Goal: Task Accomplishment & Management: Use online tool/utility

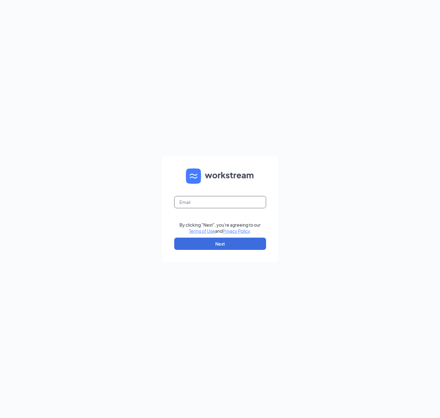
click at [210, 205] on input "text" at bounding box center [220, 202] width 92 height 12
type input "fmejia@mychn.org"
click at [203, 239] on button "Next" at bounding box center [220, 244] width 92 height 12
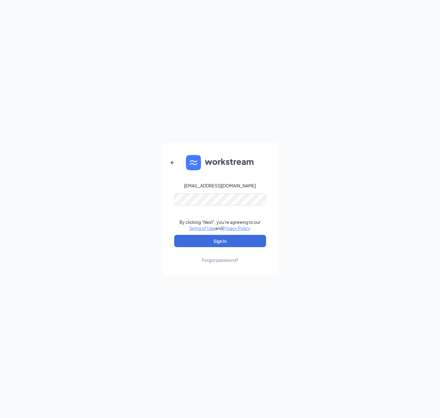
click at [206, 234] on form "fmejia@mychn.org By clicking "Next", you're agreeing to our Terms of Use and Pr…" at bounding box center [220, 209] width 116 height 133
click at [204, 239] on button "Sign In" at bounding box center [220, 241] width 92 height 12
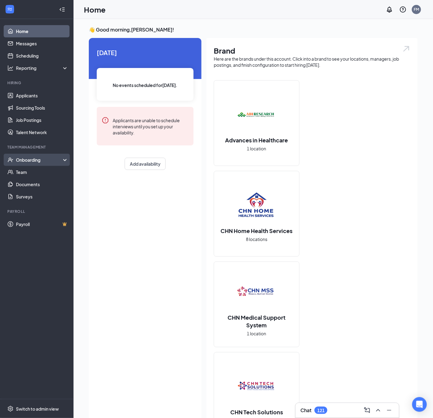
click at [35, 155] on div "Onboarding" at bounding box center [37, 160] width 74 height 12
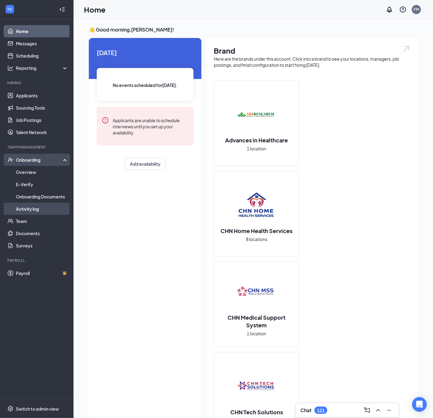
click at [47, 205] on link "Activity log" at bounding box center [42, 209] width 52 height 12
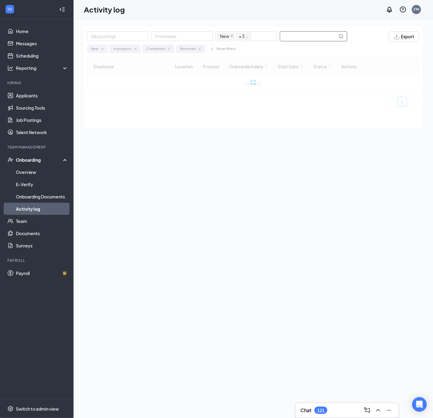
click at [315, 39] on input "text" at bounding box center [308, 37] width 57 height 10
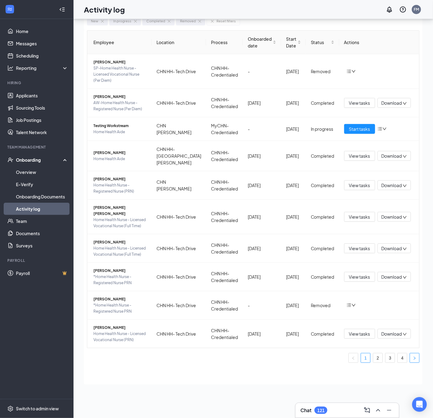
type input "home health"
click at [415, 358] on button "button" at bounding box center [415, 358] width 10 height 10
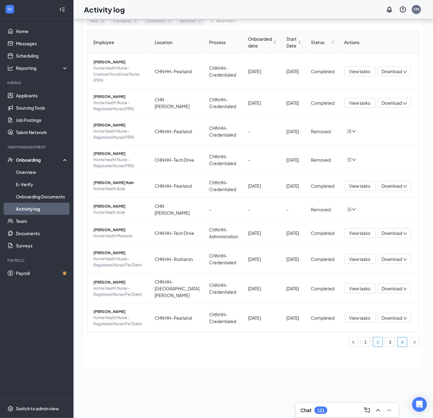
click at [406, 347] on link "4" at bounding box center [402, 342] width 9 height 9
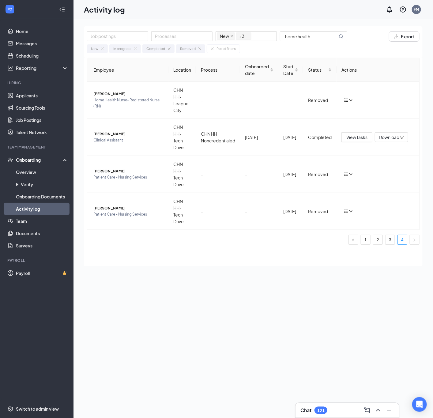
click at [350, 262] on div "Employee Location Process Onboarded date Start Date Status Actions FOLASHADE AD…" at bounding box center [253, 162] width 339 height 209
click at [389, 241] on link "3" at bounding box center [390, 239] width 9 height 9
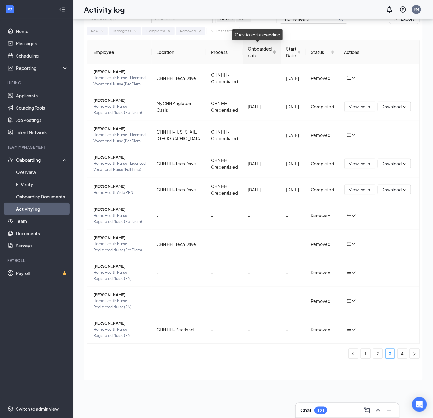
scroll to position [28, 0]
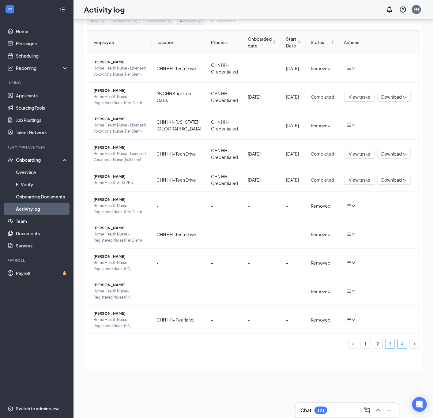
click at [401, 349] on link "4" at bounding box center [402, 344] width 9 height 9
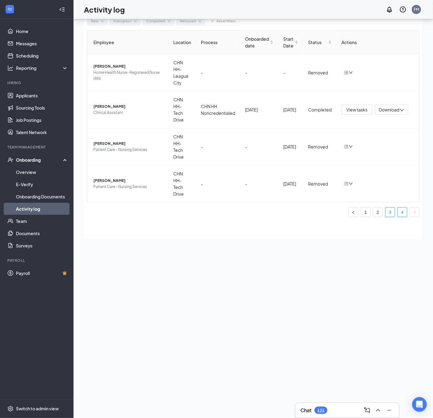
click at [388, 213] on link "3" at bounding box center [390, 212] width 9 height 9
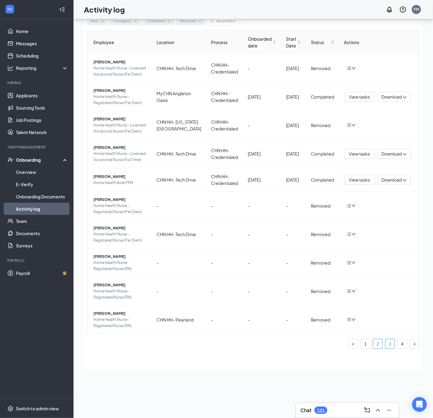
click at [377, 349] on link "2" at bounding box center [378, 344] width 9 height 9
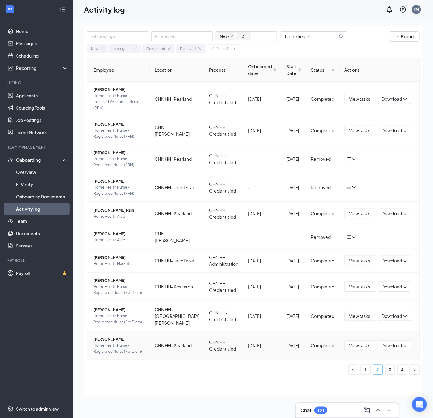
drag, startPoint x: 366, startPoint y: 370, endPoint x: 356, endPoint y: 338, distance: 33.1
click at [366, 370] on link "1" at bounding box center [365, 369] width 9 height 9
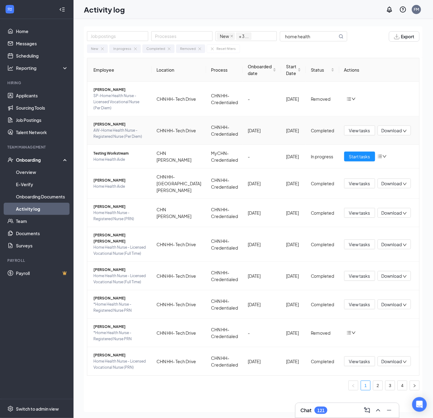
scroll to position [28, 0]
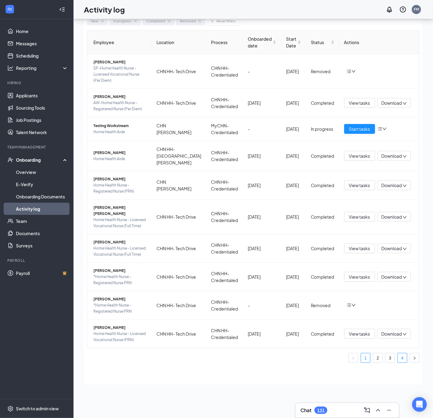
click at [398, 357] on link "4" at bounding box center [402, 358] width 9 height 9
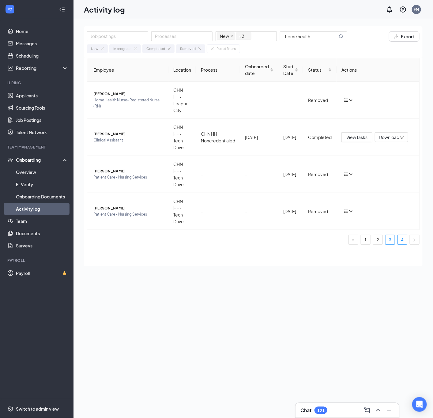
click at [393, 241] on link "3" at bounding box center [390, 239] width 9 height 9
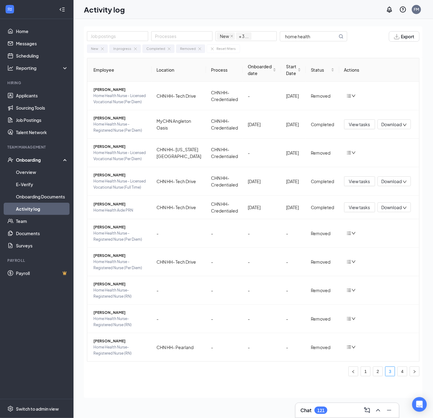
click at [249, 377] on ul "1 2 3 4" at bounding box center [253, 372] width 333 height 10
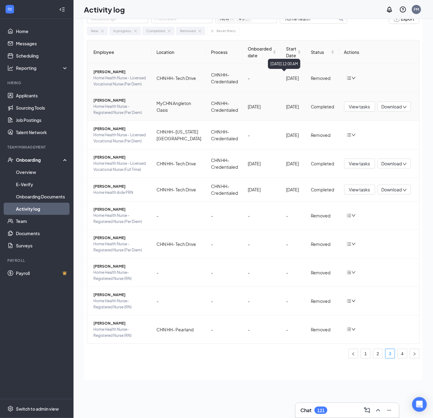
scroll to position [28, 0]
